Goal: Transaction & Acquisition: Purchase product/service

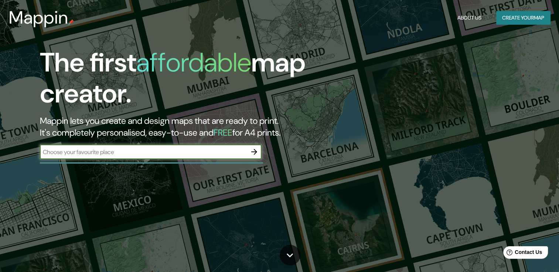
click at [256, 150] on icon "button" at bounding box center [254, 152] width 9 height 9
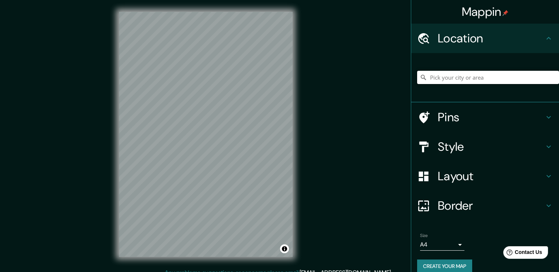
click at [460, 76] on input "Pick your city or area" at bounding box center [488, 77] width 142 height 13
paste input "06400 de, C. [STREET_ADDRESS][PERSON_NAME][PERSON_NAME]"
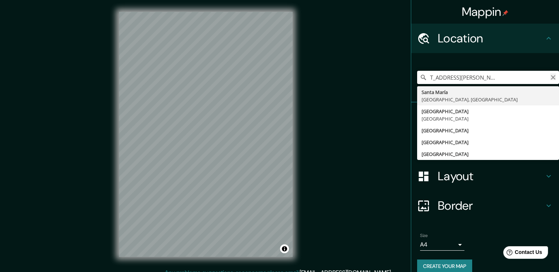
type input "06400 de, C. [STREET_ADDRESS][PERSON_NAME][PERSON_NAME]"
click at [550, 80] on icon "Clear" at bounding box center [553, 78] width 6 height 6
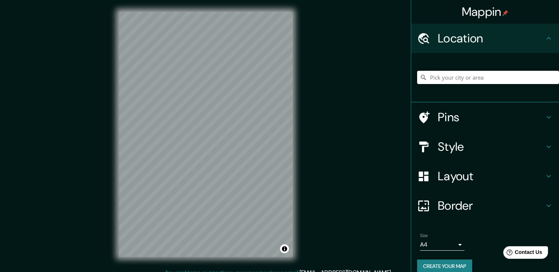
click at [459, 79] on input "Pick your city or area" at bounding box center [488, 77] width 142 height 13
paste input "19.636900,-99.065852"
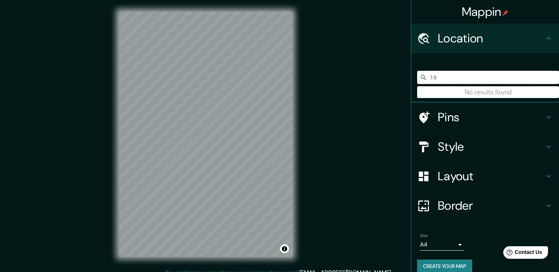
type input "1"
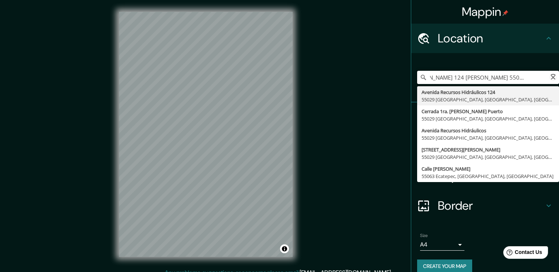
scroll to position [0, 23]
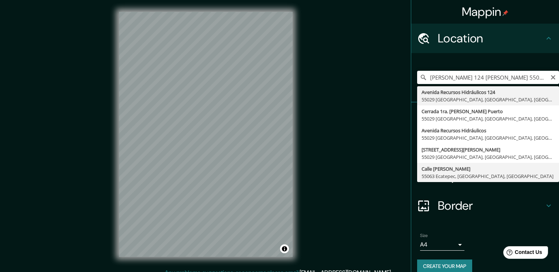
type input "Calle [PERSON_NAME], 55063 Ecatepec, [GEOGRAPHIC_DATA], [GEOGRAPHIC_DATA]"
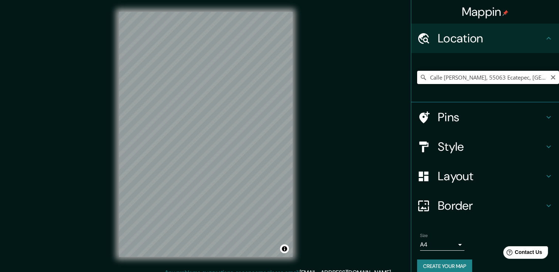
click at [489, 78] on input "Calle [PERSON_NAME], 55063 Ecatepec, [GEOGRAPHIC_DATA], [GEOGRAPHIC_DATA]" at bounding box center [488, 77] width 142 height 13
click at [550, 78] on icon "Clear" at bounding box center [552, 77] width 4 height 4
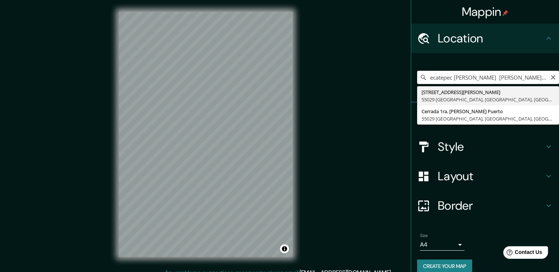
type input "[STREET_ADDRESS][PERSON_NAME]"
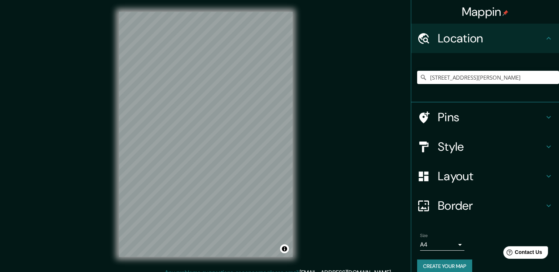
click at [456, 120] on h4 "Pins" at bounding box center [491, 117] width 106 height 15
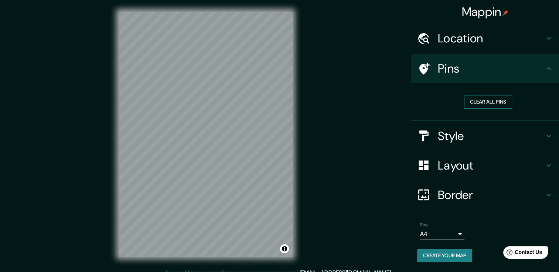
click at [496, 100] on button "Clear all pins" at bounding box center [488, 102] width 48 height 14
click at [237, 144] on div "Mappin Location [STREET_ADDRESS][PERSON_NAME] Pins Clear all pins Style Layout …" at bounding box center [279, 140] width 559 height 281
click at [486, 100] on button "Clear all pins" at bounding box center [488, 102] width 48 height 14
click at [513, 132] on h4 "Style" at bounding box center [491, 136] width 106 height 15
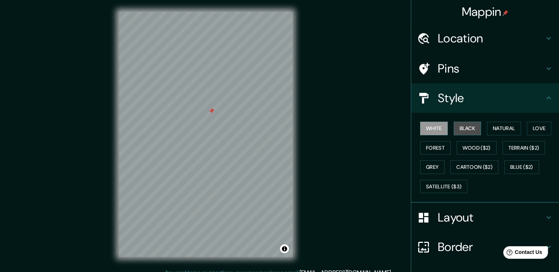
click at [464, 123] on button "Black" at bounding box center [467, 129] width 28 height 14
click at [453, 65] on h4 "Pins" at bounding box center [491, 68] width 106 height 15
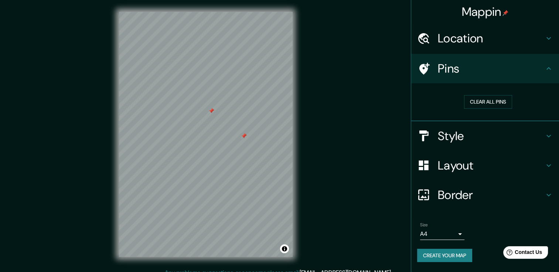
click at [211, 109] on div at bounding box center [211, 111] width 6 height 6
click at [453, 129] on h4 "Style" at bounding box center [491, 136] width 106 height 15
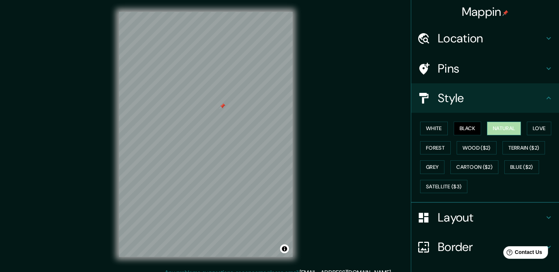
click at [492, 130] on button "Natural" at bounding box center [504, 129] width 34 height 14
click at [532, 127] on button "Love" at bounding box center [538, 129] width 24 height 14
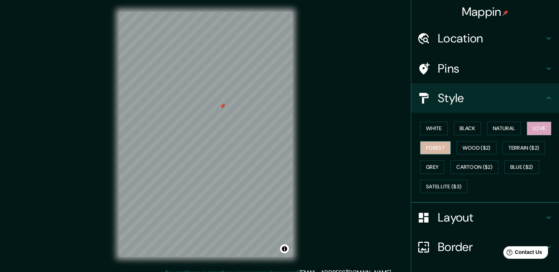
click at [431, 147] on button "Forest" at bounding box center [435, 148] width 31 height 14
click at [470, 144] on button "Wood ($2)" at bounding box center [476, 148] width 40 height 14
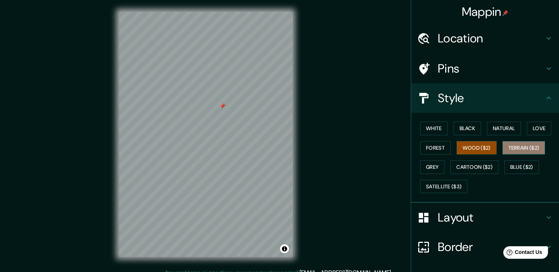
click at [512, 147] on button "Terrain ($2)" at bounding box center [523, 148] width 43 height 14
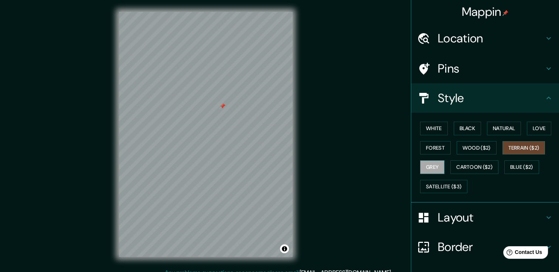
click at [422, 168] on button "Grey" at bounding box center [432, 168] width 24 height 14
click at [460, 126] on button "Black" at bounding box center [467, 129] width 28 height 14
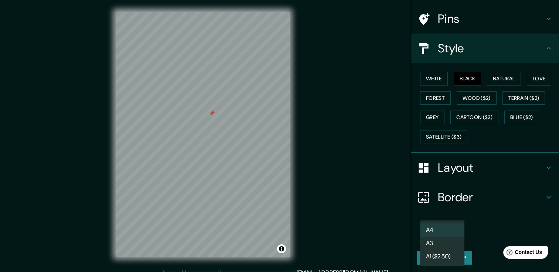
click at [456, 234] on body "Mappin Location [STREET_ADDRESS][PERSON_NAME] Pins Style [PERSON_NAME] Black Na…" at bounding box center [279, 136] width 559 height 272
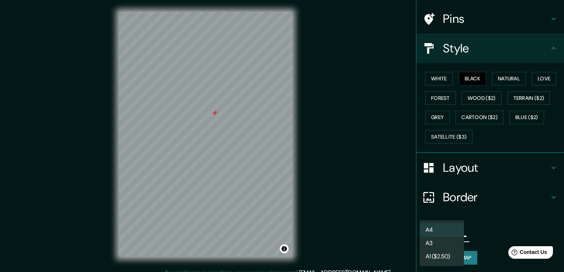
click at [442, 246] on li "A3" at bounding box center [442, 243] width 44 height 13
type input "a4"
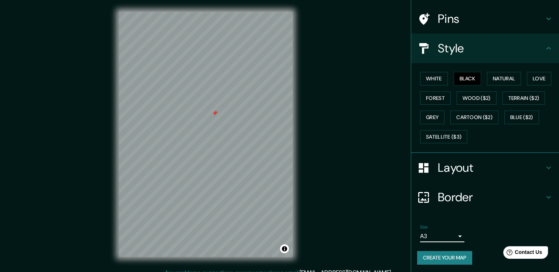
click at [489, 164] on h4 "Layout" at bounding box center [491, 168] width 106 height 15
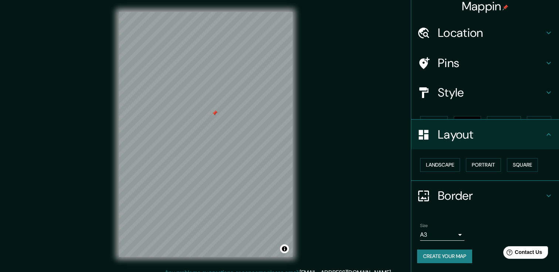
scroll to position [0, 0]
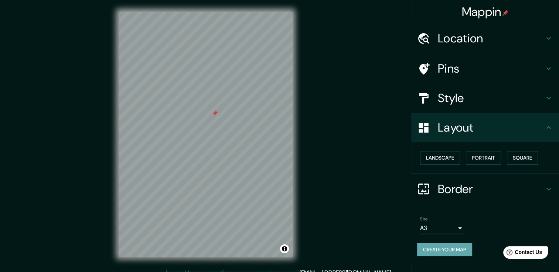
click at [444, 244] on button "Create your map" at bounding box center [444, 250] width 55 height 14
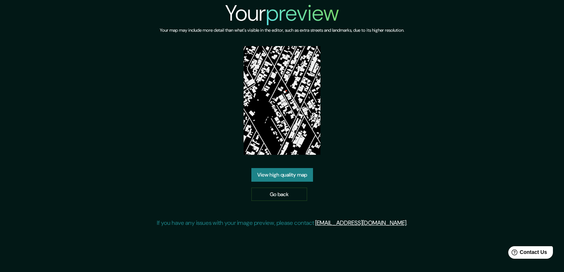
click at [303, 178] on link "View high quality map" at bounding box center [282, 175] width 62 height 14
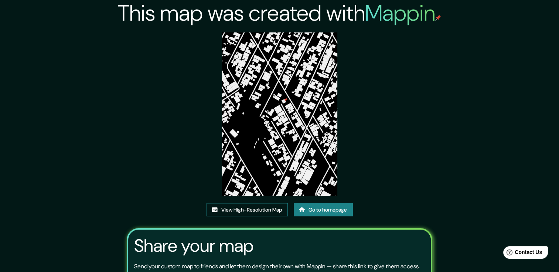
click at [274, 210] on link "View High-Resolution Map" at bounding box center [246, 210] width 81 height 14
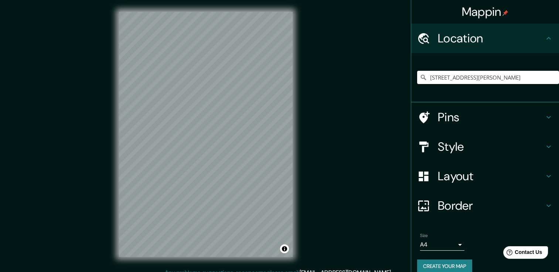
click at [508, 79] on input "[STREET_ADDRESS][PERSON_NAME]" at bounding box center [488, 77] width 142 height 13
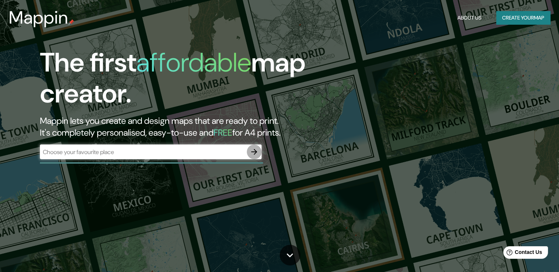
click at [253, 151] on icon "button" at bounding box center [254, 152] width 9 height 9
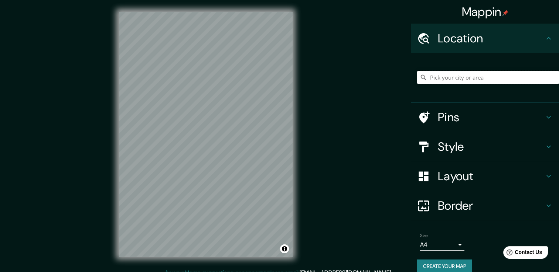
click at [495, 80] on input "Pick your city or area" at bounding box center [488, 77] width 142 height 13
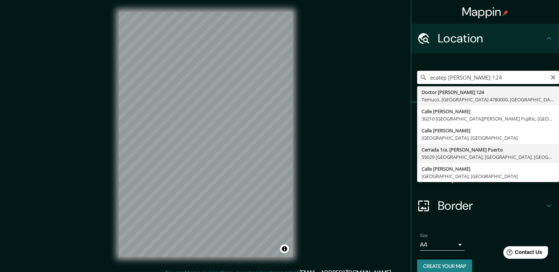
type input "Cerrada 1ra. [PERSON_NAME], 55029 [GEOGRAPHIC_DATA], [GEOGRAPHIC_DATA], [GEOGRA…"
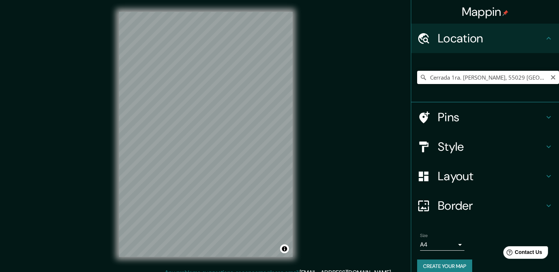
click at [527, 78] on input "Cerrada 1ra. [PERSON_NAME], 55029 [GEOGRAPHIC_DATA], [GEOGRAPHIC_DATA], [GEOGRA…" at bounding box center [488, 77] width 142 height 13
click at [450, 71] on input "Cerrada 1ra. [PERSON_NAME], 55029 [GEOGRAPHIC_DATA], [GEOGRAPHIC_DATA], [GEOGRA…" at bounding box center [488, 77] width 142 height 13
click at [467, 76] on input "Cerrada 1ra. [PERSON_NAME], 55029 [GEOGRAPHIC_DATA], [GEOGRAPHIC_DATA], [GEOGRA…" at bounding box center [488, 77] width 142 height 13
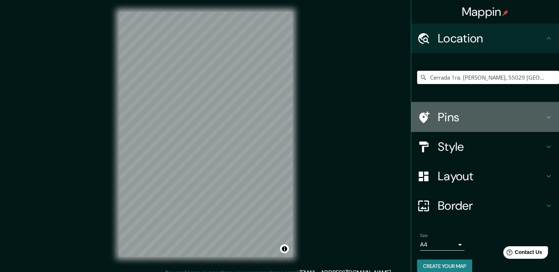
click at [438, 112] on h4 "Pins" at bounding box center [491, 117] width 106 height 15
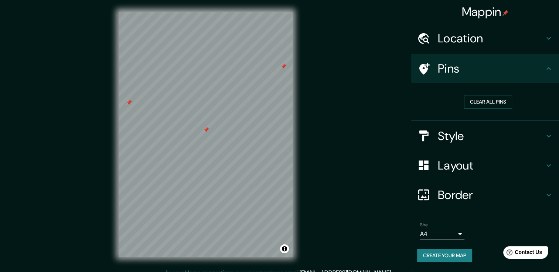
click at [283, 66] on div at bounding box center [283, 67] width 6 height 6
click at [128, 103] on div at bounding box center [129, 103] width 6 height 6
click at [483, 131] on h4 "Style" at bounding box center [491, 136] width 106 height 15
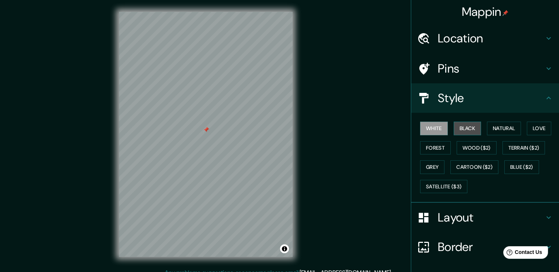
click at [459, 125] on button "Black" at bounding box center [467, 129] width 28 height 14
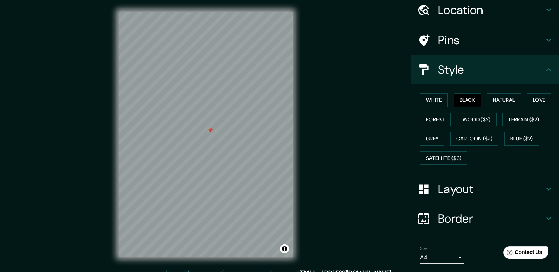
scroll to position [50, 0]
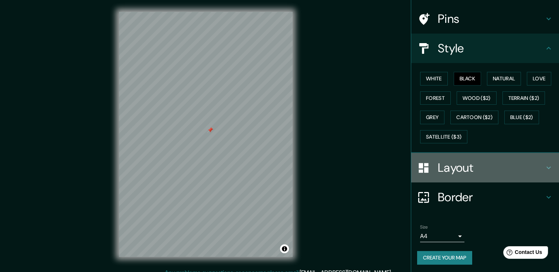
click at [462, 165] on h4 "Layout" at bounding box center [491, 168] width 106 height 15
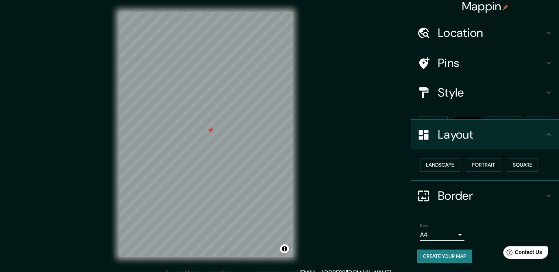
scroll to position [0, 0]
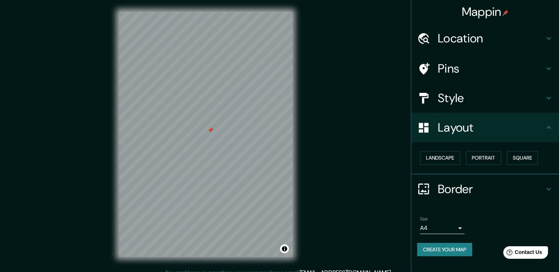
click at [460, 186] on h4 "Border" at bounding box center [491, 189] width 106 height 15
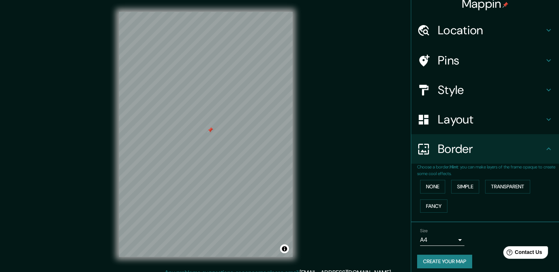
scroll to position [12, 0]
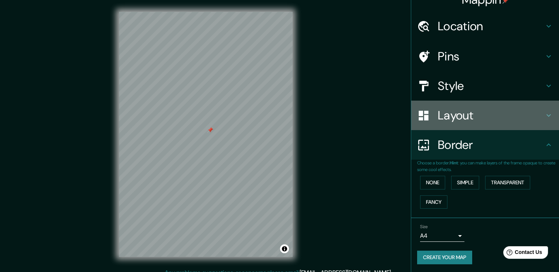
click at [451, 115] on h4 "Layout" at bounding box center [491, 115] width 106 height 15
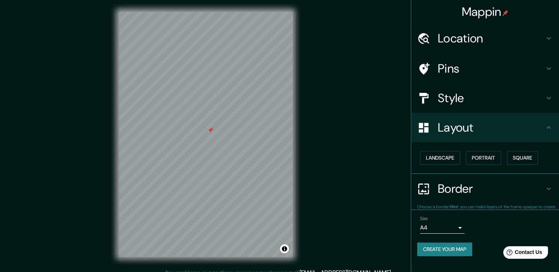
scroll to position [0, 0]
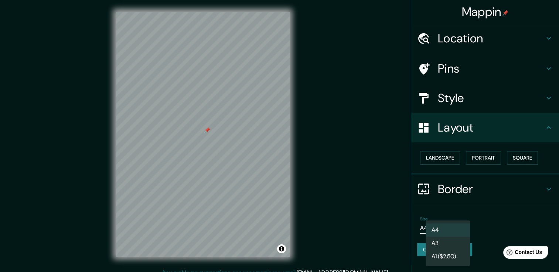
click at [432, 230] on body "Mappin Location Cerrada 1ra. Felipe Carrillo Puerto, 55029 Ecatepec, Estado de …" at bounding box center [279, 136] width 559 height 272
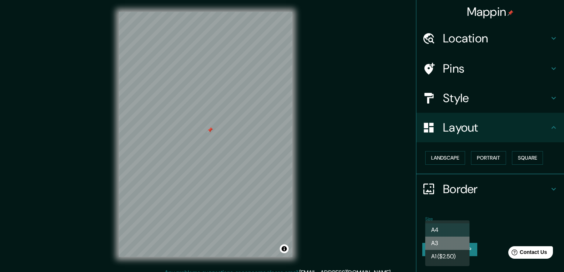
click at [435, 241] on li "A3" at bounding box center [447, 243] width 44 height 13
type input "a4"
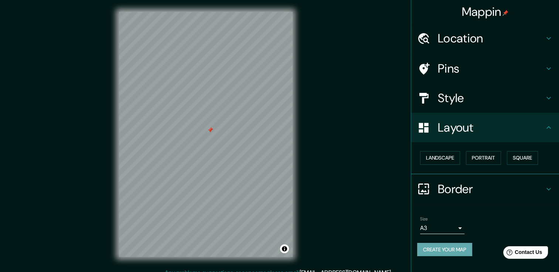
click at [428, 249] on button "Create your map" at bounding box center [444, 250] width 55 height 14
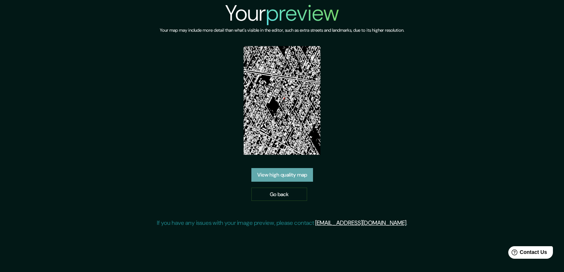
click at [299, 168] on link "View high quality map" at bounding box center [282, 175] width 62 height 14
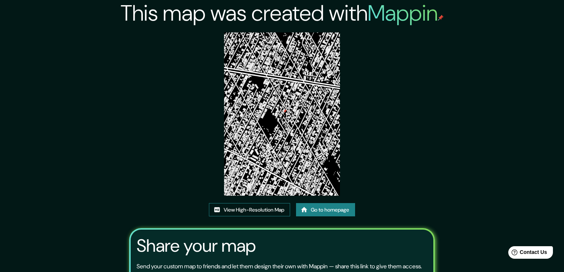
click at [248, 203] on link "View High-Resolution Map" at bounding box center [249, 210] width 81 height 14
